Goal: Find specific page/section: Find specific page/section

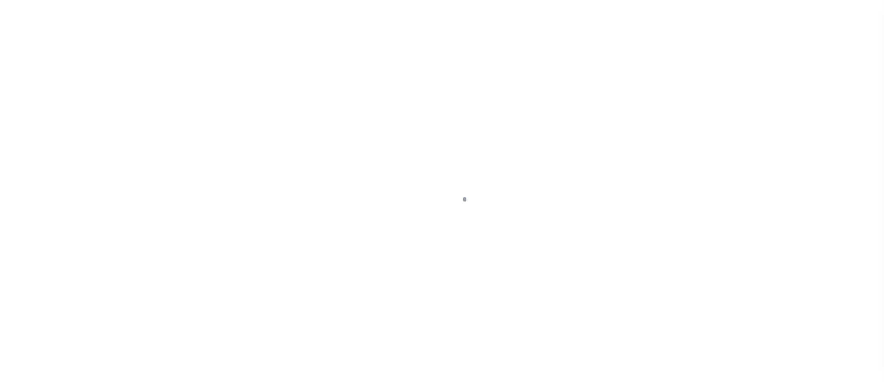
scroll to position [78, 0]
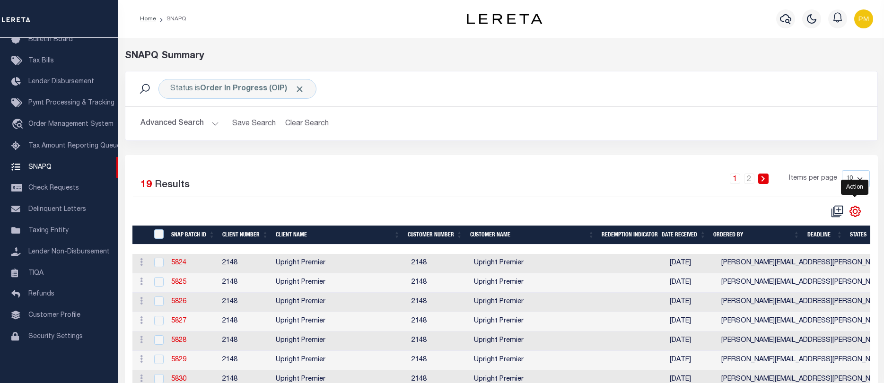
click at [851, 212] on icon "" at bounding box center [855, 211] width 12 height 12
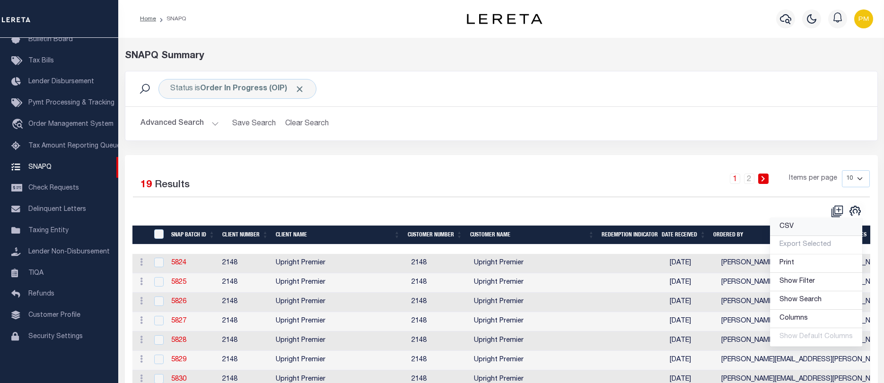
click at [787, 226] on span "CSV" at bounding box center [786, 226] width 14 height 7
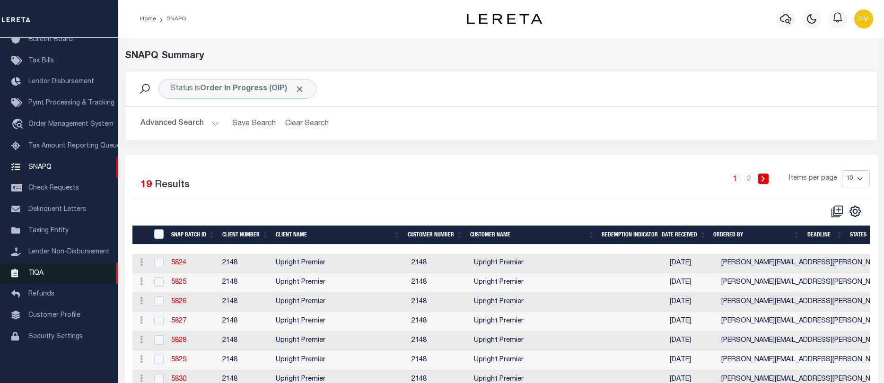
click at [37, 272] on span "TIQA" at bounding box center [35, 272] width 15 height 7
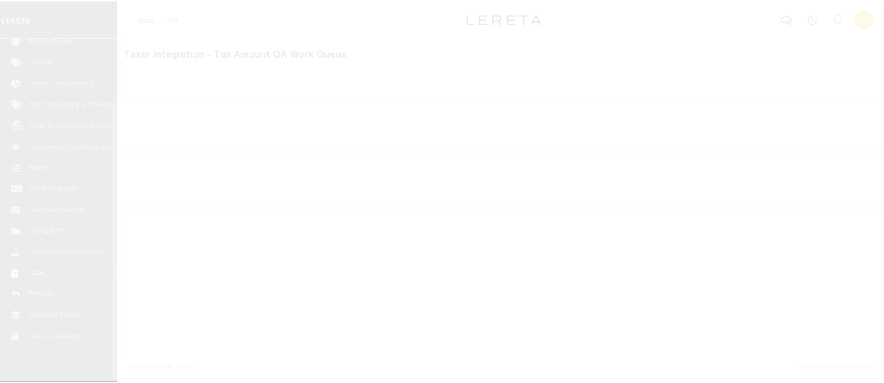
scroll to position [78, 0]
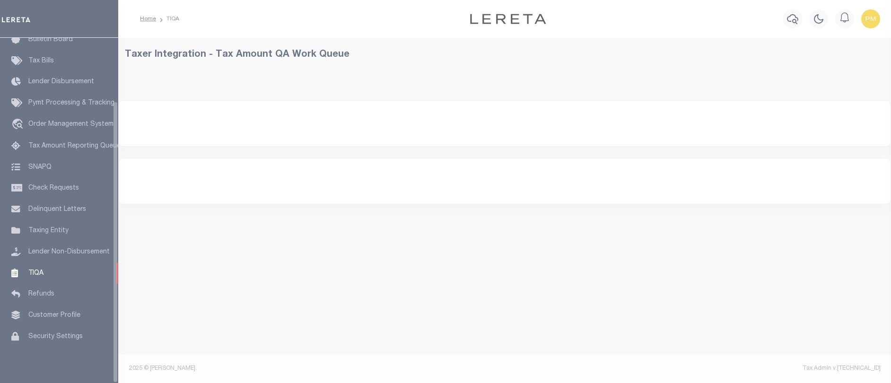
select select "200"
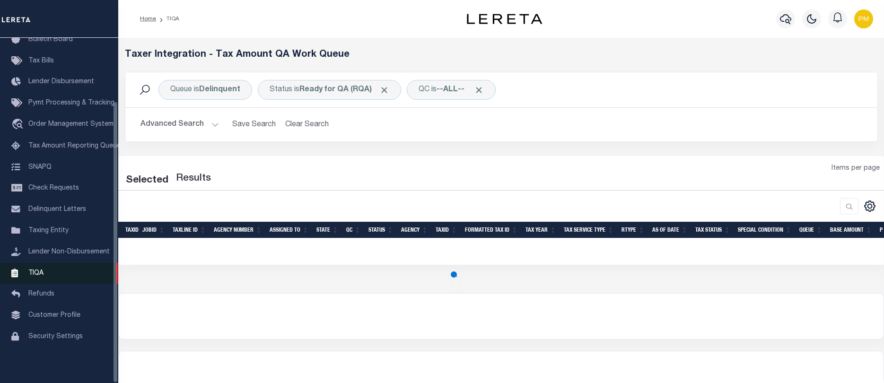
select select "200"
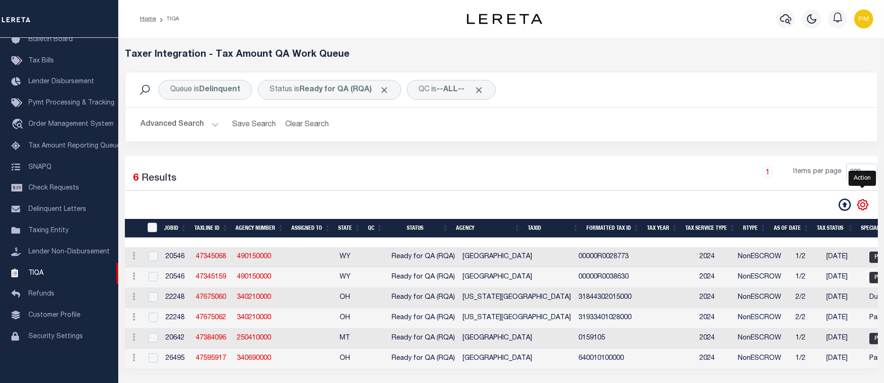
click at [862, 206] on icon "" at bounding box center [862, 205] width 12 height 12
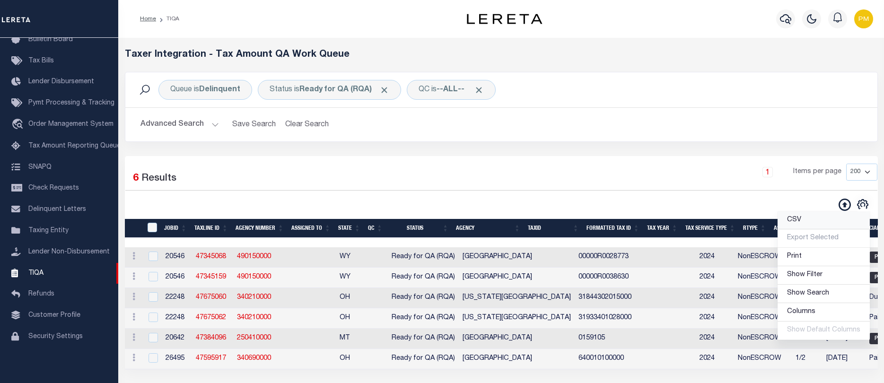
click at [795, 221] on span "CSV" at bounding box center [794, 220] width 14 height 7
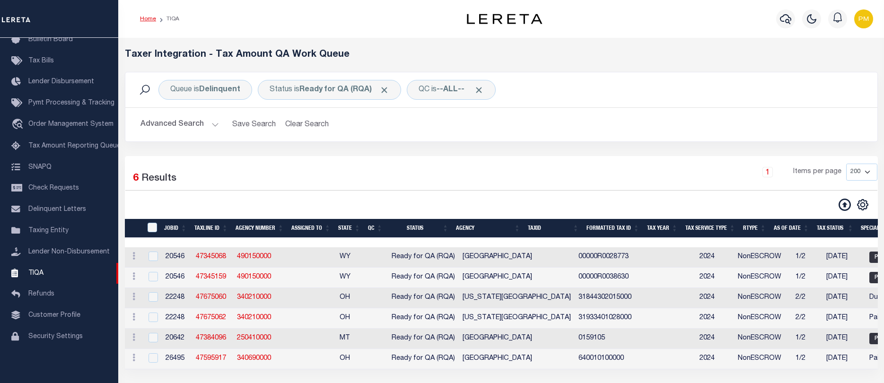
click at [144, 19] on link "Home" at bounding box center [148, 19] width 16 height 6
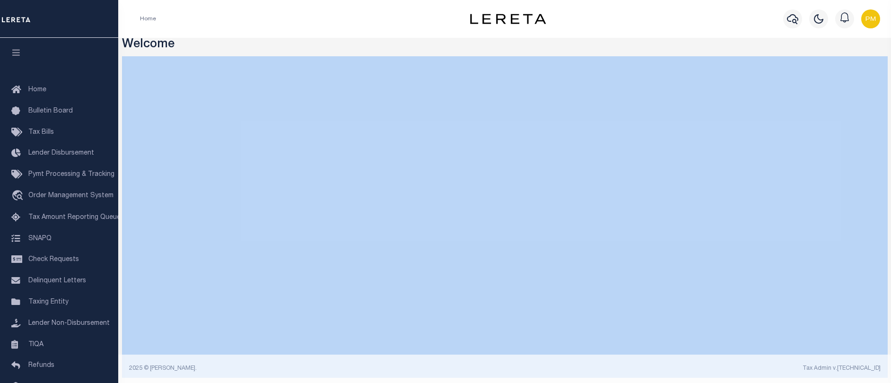
click at [342, 52] on div "Welcome" at bounding box center [504, 206] width 773 height 336
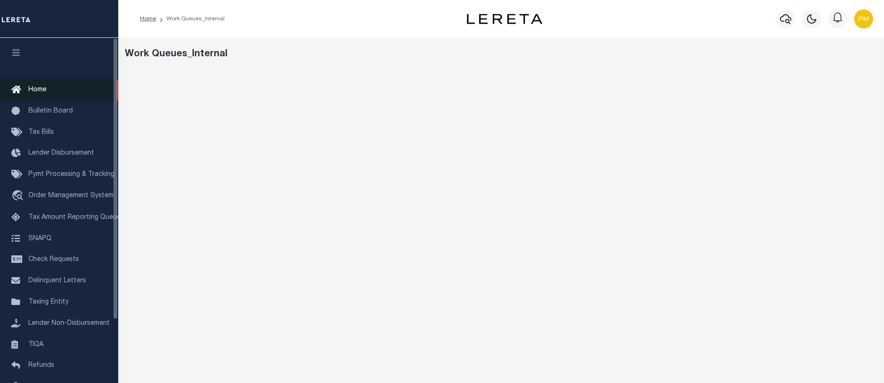
click at [37, 89] on span "Home" at bounding box center [37, 90] width 18 height 7
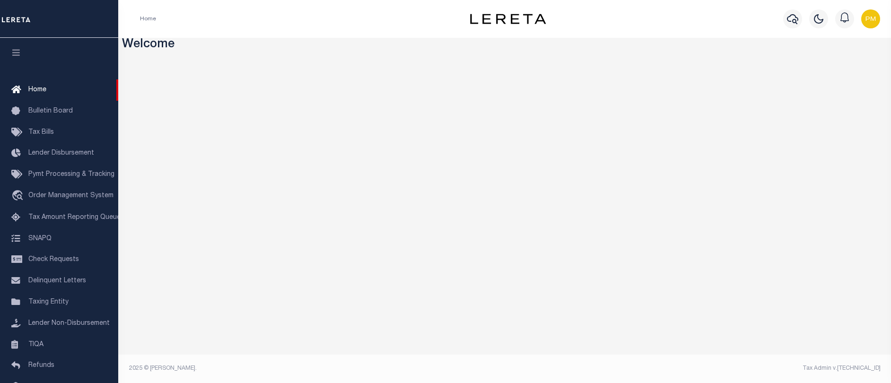
click at [871, 19] on img "button" at bounding box center [870, 18] width 19 height 19
click at [834, 66] on span "Sign out" at bounding box center [833, 67] width 27 height 7
